Goal: Find specific page/section

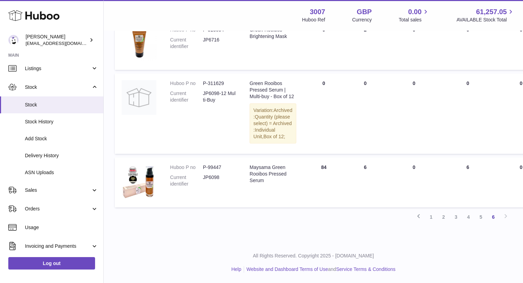
scroll to position [19, 0]
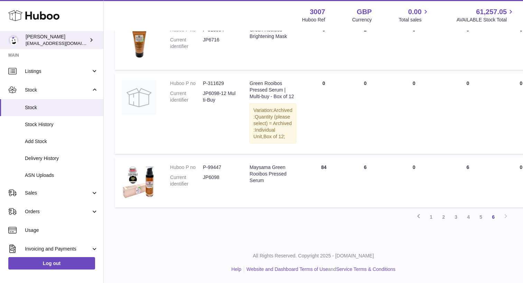
click at [66, 42] on span "[EMAIL_ADDRESS][DOMAIN_NAME]" at bounding box center [64, 43] width 76 height 6
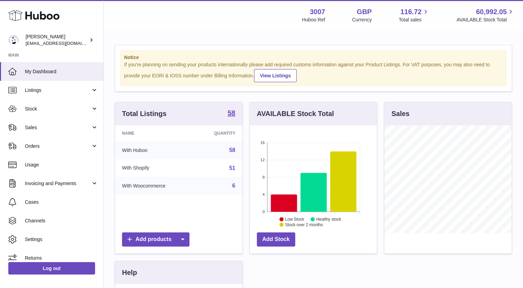
scroll to position [108, 127]
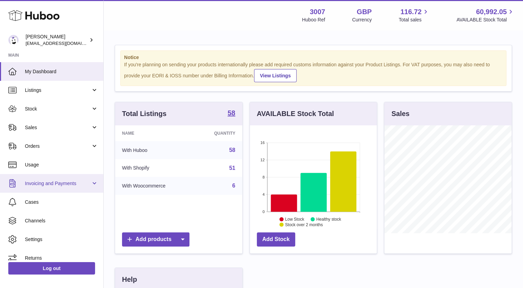
click at [46, 185] on span "Invoicing and Payments" at bounding box center [58, 183] width 66 height 7
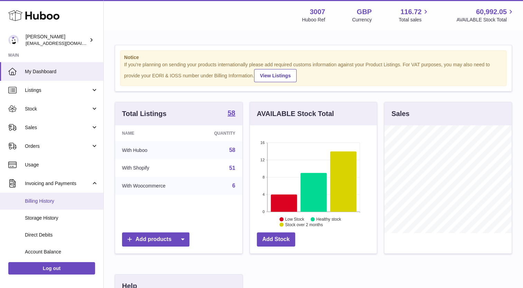
click at [45, 203] on span "Billing History" at bounding box center [61, 201] width 73 height 7
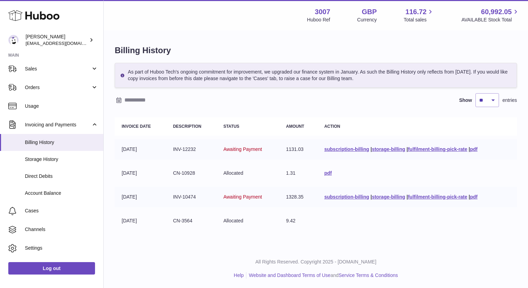
scroll to position [74, 0]
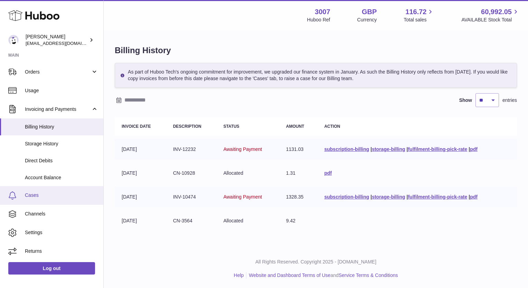
click at [59, 194] on span "Cases" at bounding box center [61, 195] width 73 height 7
